Goal: Navigation & Orientation: Find specific page/section

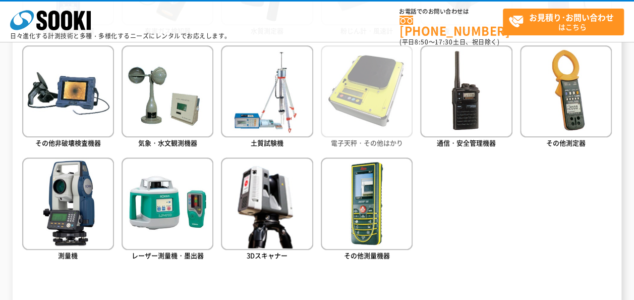
scroll to position [656, 0]
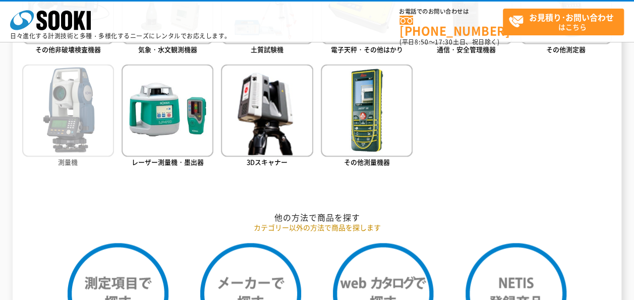
click at [62, 127] on img at bounding box center [68, 110] width 92 height 92
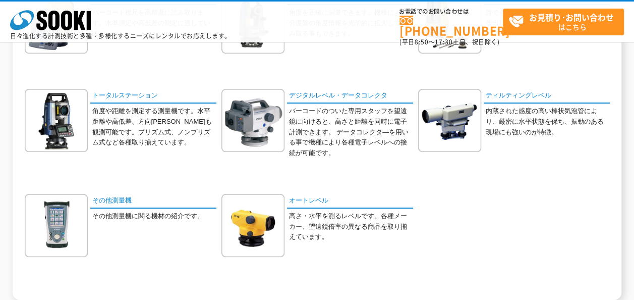
scroll to position [159, 0]
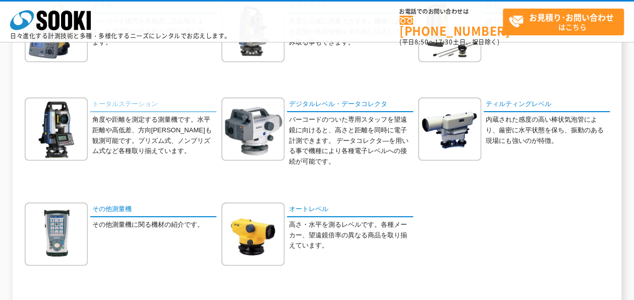
click at [134, 106] on link "トータルステーション" at bounding box center [153, 104] width 126 height 15
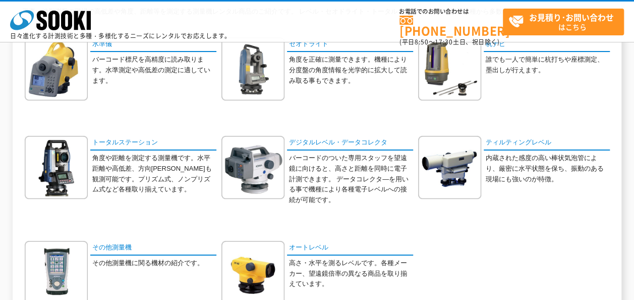
scroll to position [58, 0]
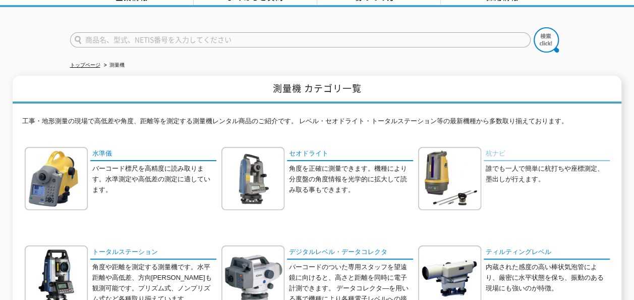
click at [494, 147] on link "杭ナビ" at bounding box center [547, 154] width 126 height 15
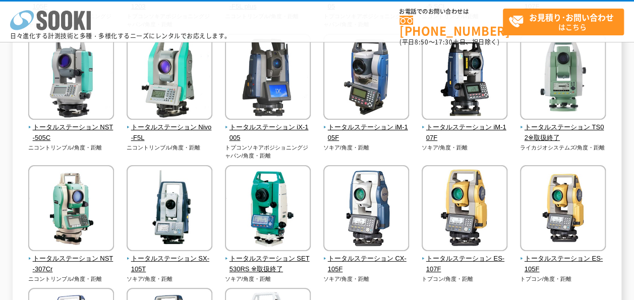
scroll to position [252, 0]
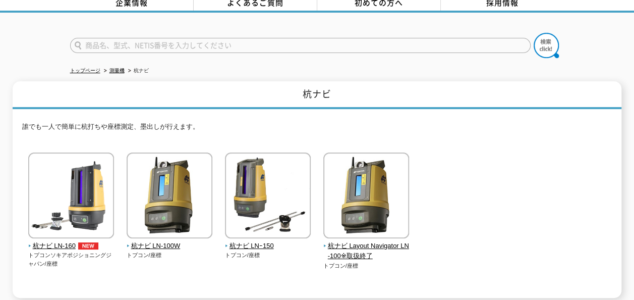
scroll to position [101, 0]
